Goal: Task Accomplishment & Management: Complete application form

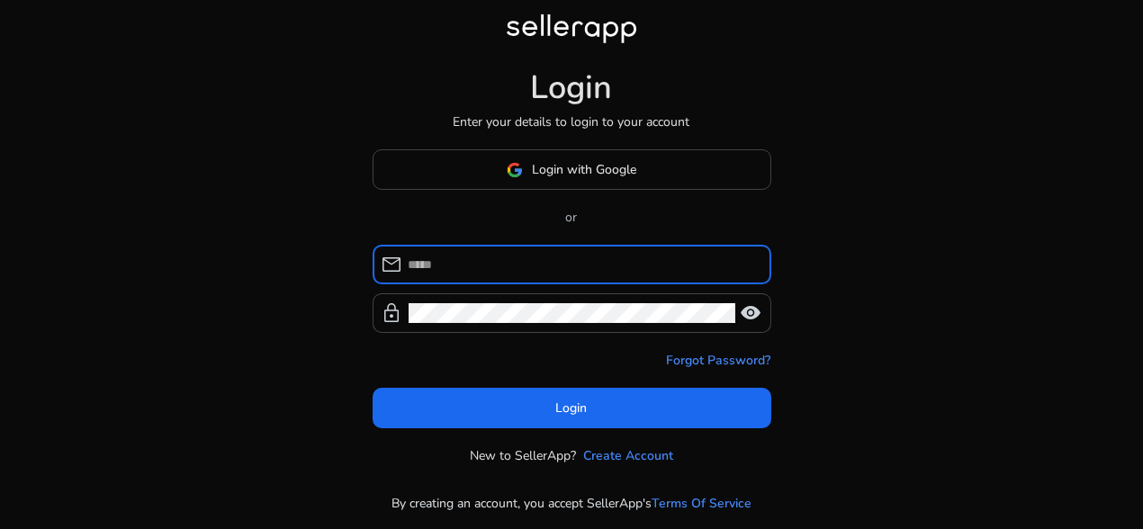
click at [454, 264] on input at bounding box center [583, 265] width 348 height 20
click at [588, 262] on input "**********" at bounding box center [583, 265] width 348 height 20
type input "**********"
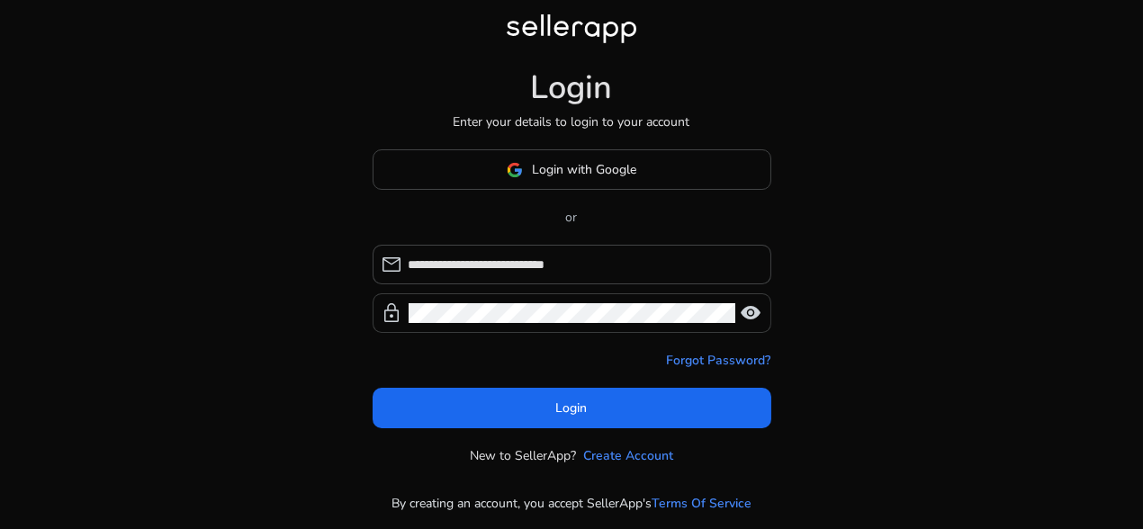
click at [747, 312] on span "visibility" at bounding box center [752, 314] width 22 height 22
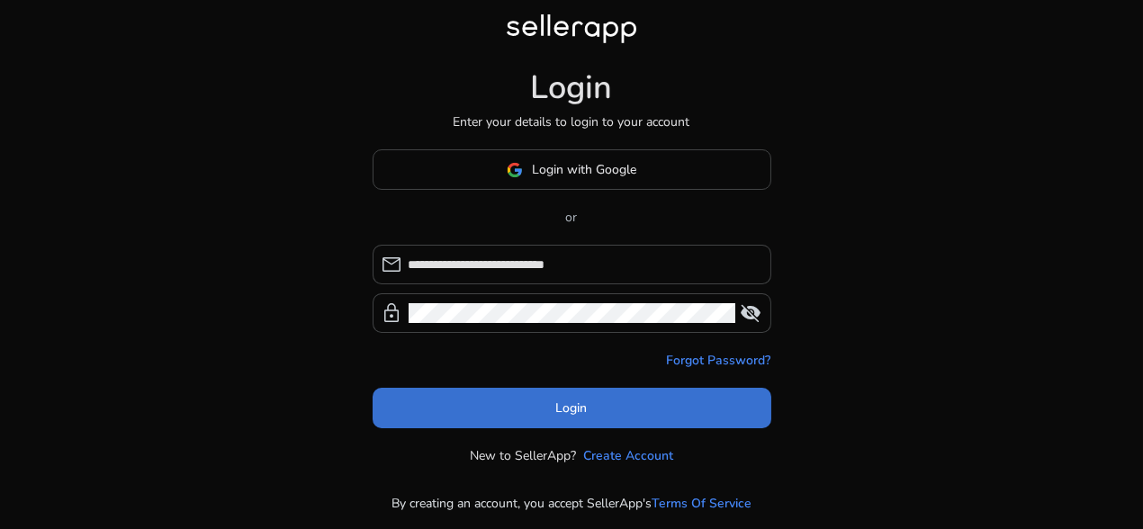
click at [601, 417] on span at bounding box center [572, 408] width 399 height 43
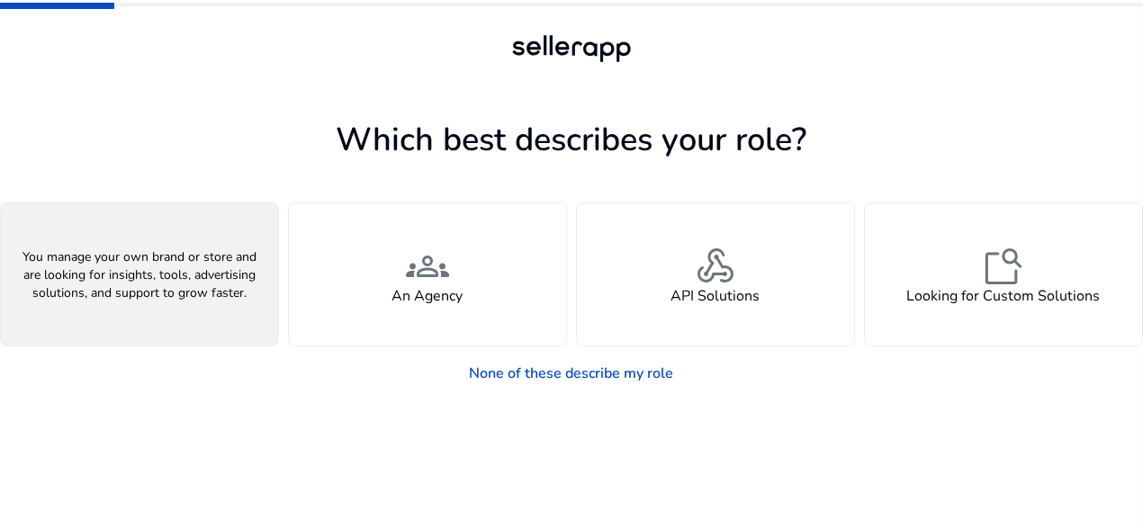
click at [169, 305] on div "person A Seller" at bounding box center [139, 274] width 277 height 142
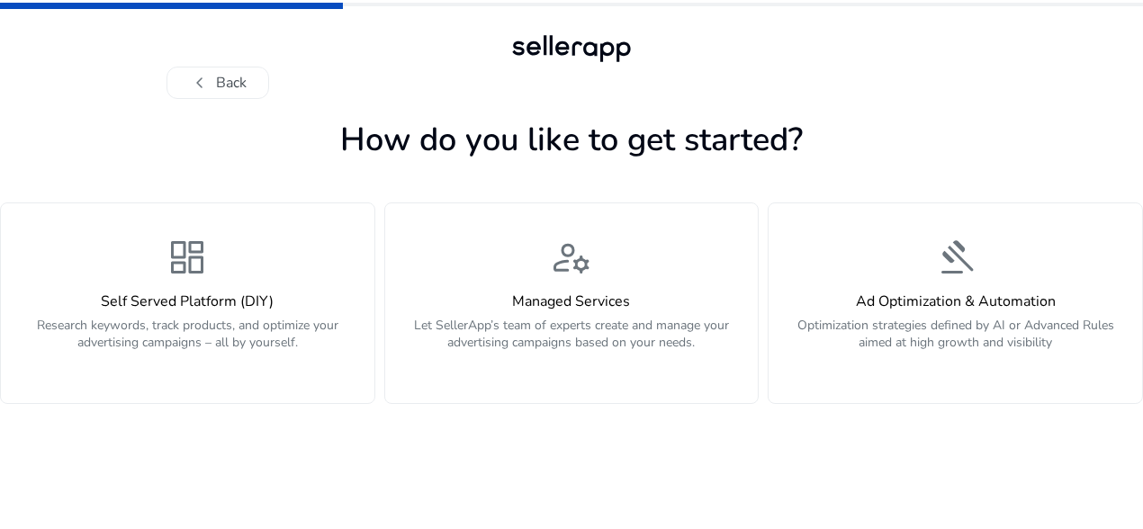
click at [899, 76] on div "chevron_left Back" at bounding box center [572, 83] width 810 height 32
click at [236, 88] on button "chevron_left Back" at bounding box center [218, 83] width 103 height 32
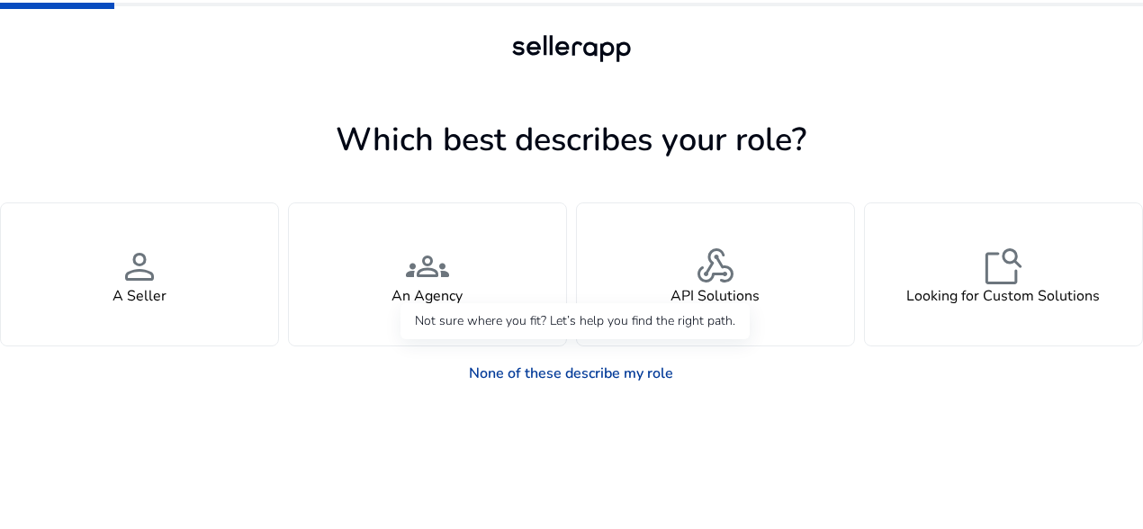
click at [616, 379] on link "None of these describe my role" at bounding box center [572, 374] width 233 height 36
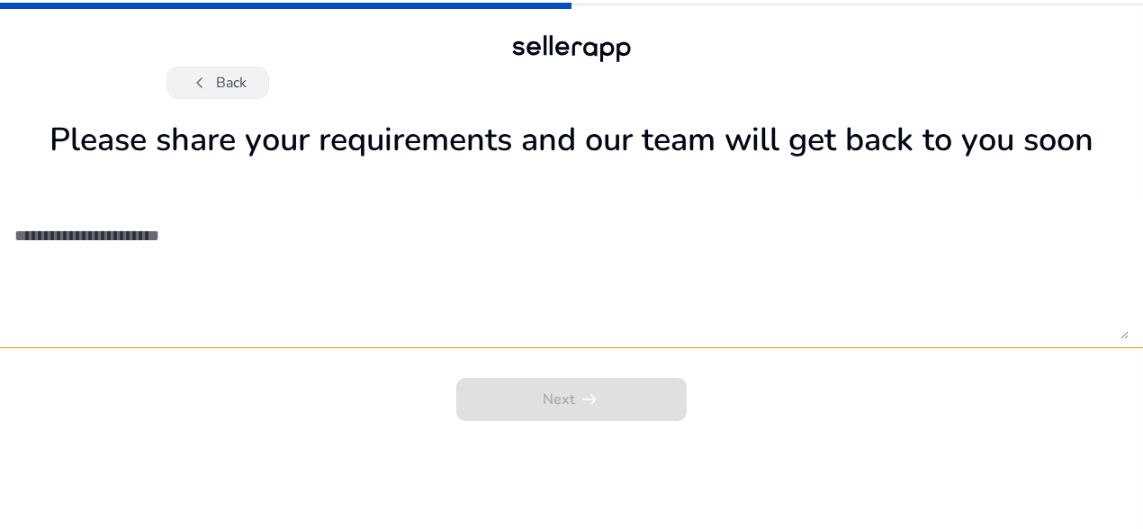
click at [241, 83] on button "chevron_left Back" at bounding box center [218, 83] width 103 height 32
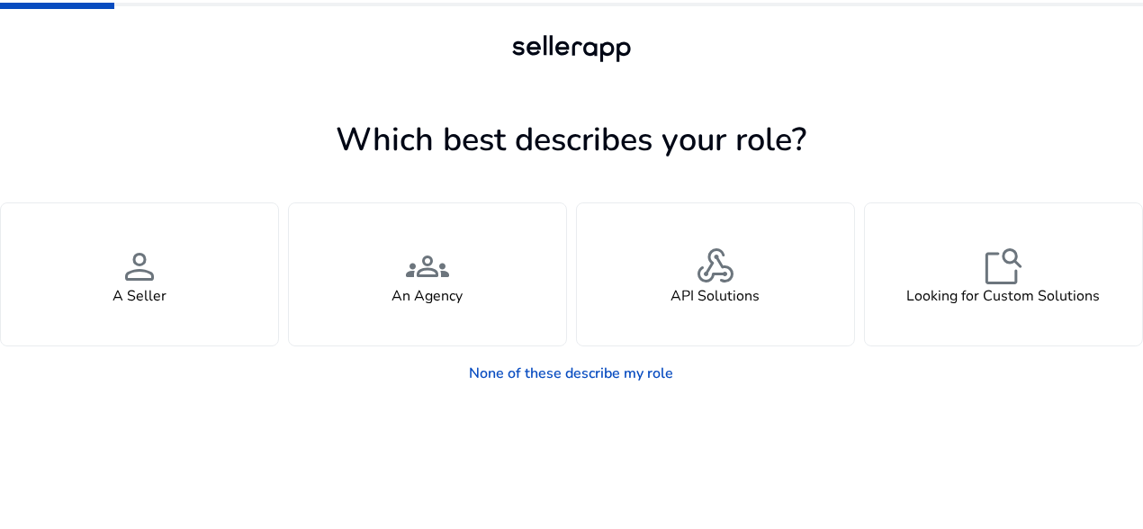
drag, startPoint x: 1065, startPoint y: 0, endPoint x: 772, endPoint y: 77, distance: 302.7
click at [772, 77] on div at bounding box center [572, 83] width 810 height 32
